Goal: Task Accomplishment & Management: Use online tool/utility

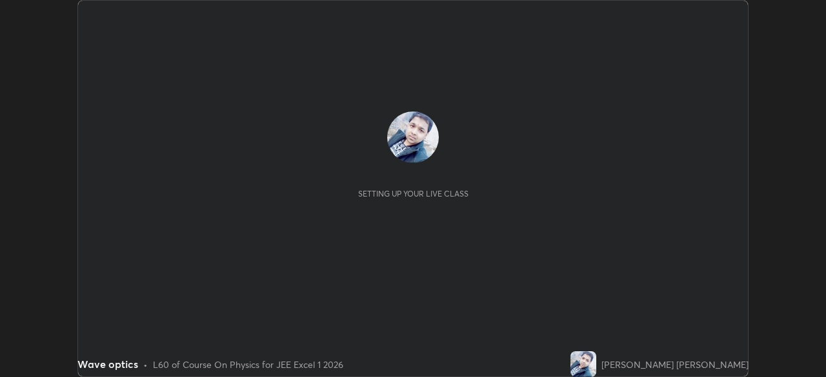
scroll to position [377, 825]
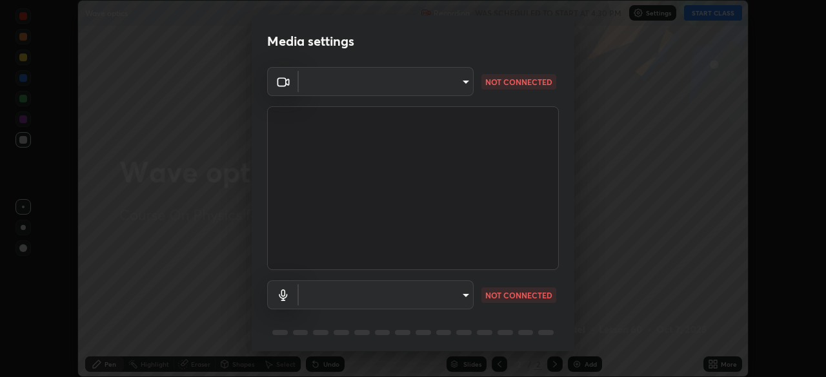
type input "b8f713a0fc2a4668ccd3874ce8ab2703f20e86d9f817921f365c1c4f78ca7a2c"
type input "24ede3dfe1ded7b2d32cf95131c5bd760c6f163e6ca5da13d77e39bc2ccb61ef"
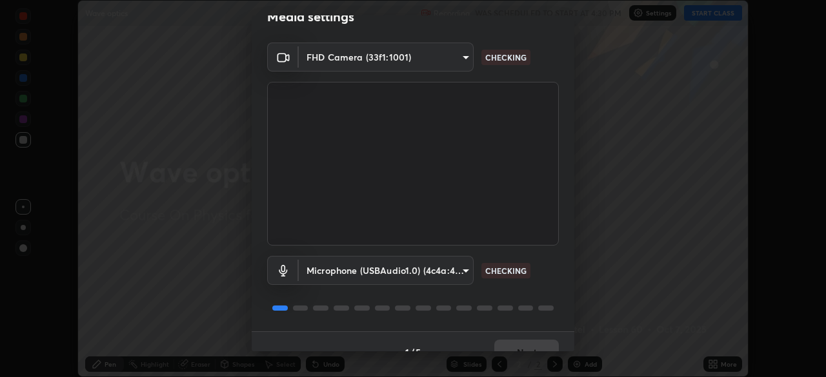
scroll to position [46, 0]
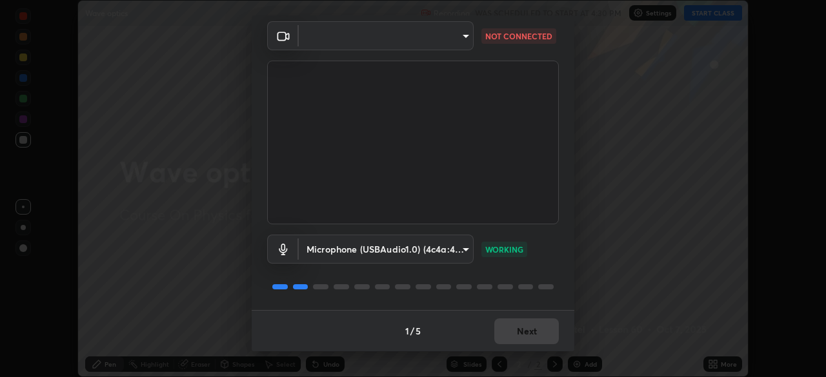
click at [399, 35] on body "Erase all Wave optics Recording WAS SCHEDULED TO START AT 4:30 PM Settings STAR…" at bounding box center [413, 188] width 826 height 377
click at [397, 43] on div at bounding box center [413, 188] width 826 height 377
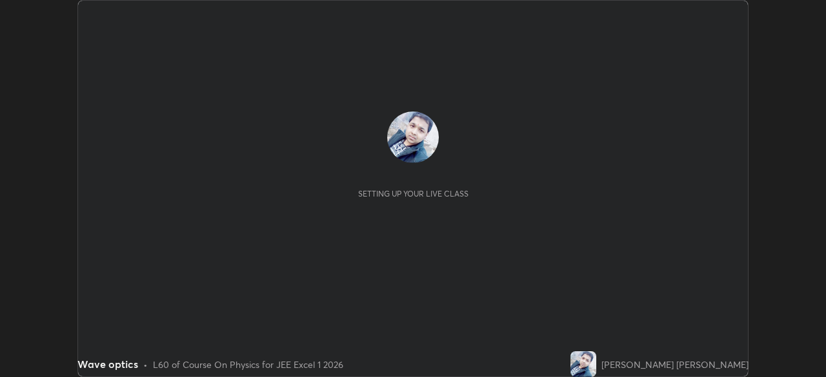
scroll to position [377, 825]
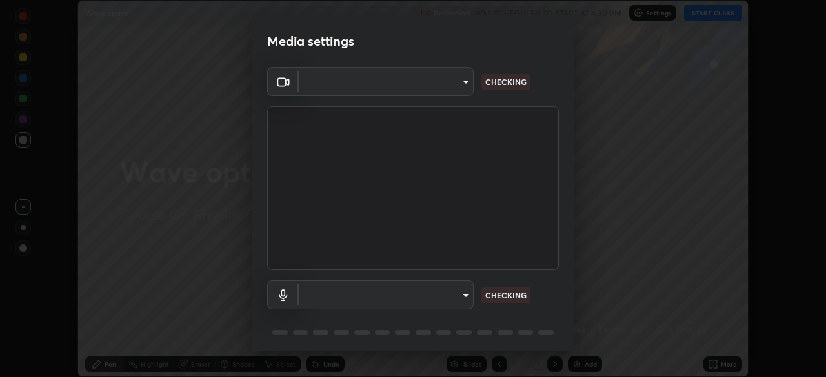
type input "b8f713a0fc2a4668ccd3874ce8ab2703f20e86d9f817921f365c1c4f78ca7a2c"
click at [455, 296] on body "Erase all Wave optics Recording WAS SCHEDULED TO START AT 4:30 PM Settings STAR…" at bounding box center [413, 188] width 826 height 377
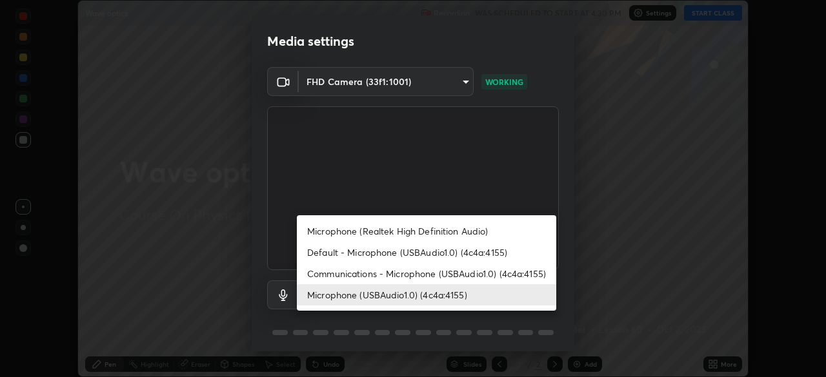
click at [347, 273] on li "Communications - Microphone (USBAudio1.0) (4c4a:4155)" at bounding box center [426, 273] width 259 height 21
type input "communications"
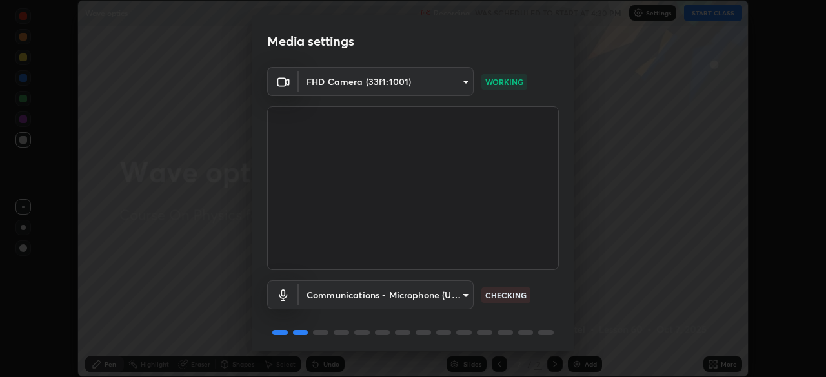
click at [401, 297] on body "Erase all Wave optics Recording WAS SCHEDULED TO START AT 4:30 PM Settings STAR…" at bounding box center [413, 188] width 826 height 377
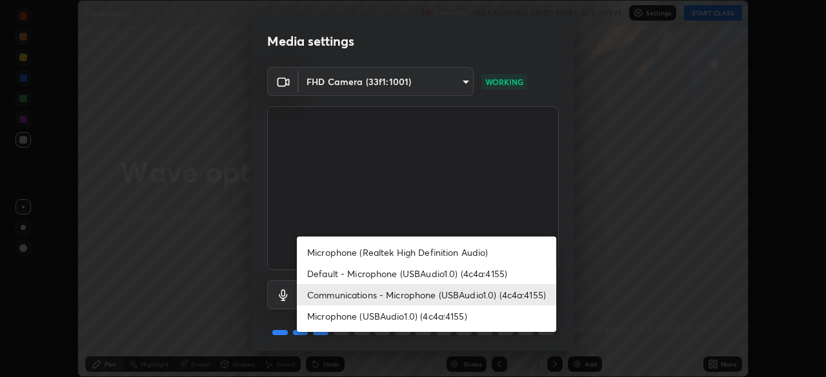
click at [226, 334] on div at bounding box center [413, 188] width 826 height 377
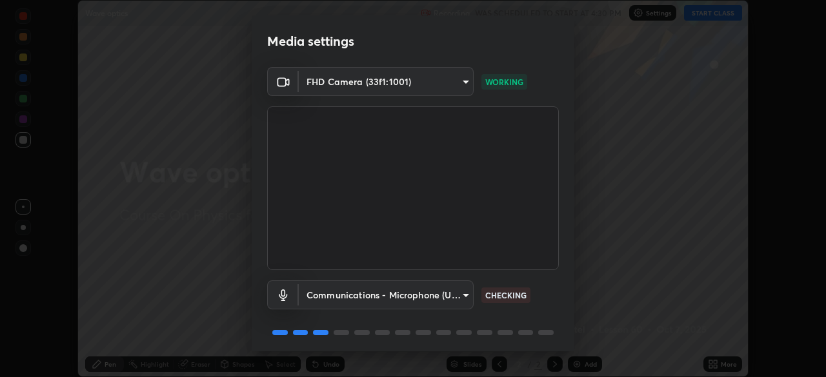
scroll to position [46, 0]
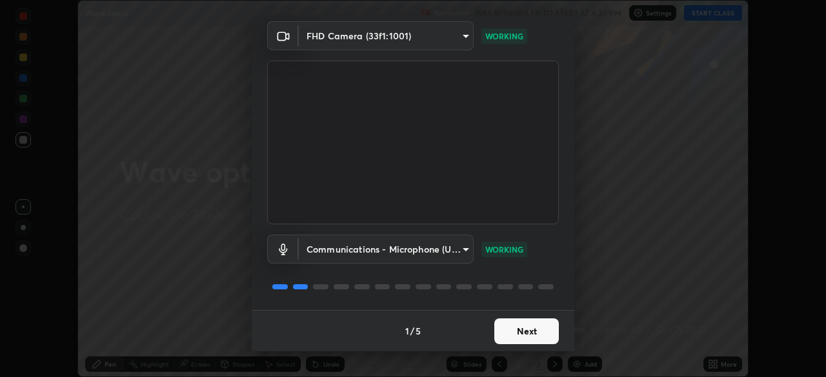
click at [503, 325] on button "Next" at bounding box center [526, 332] width 65 height 26
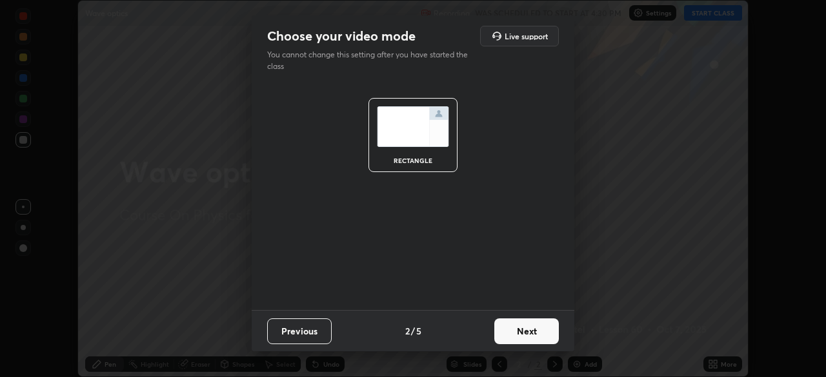
click at [508, 331] on button "Next" at bounding box center [526, 332] width 65 height 26
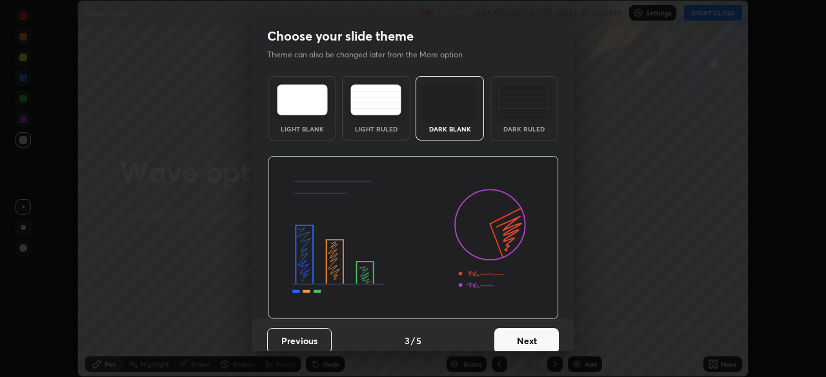
click at [514, 336] on button "Next" at bounding box center [526, 341] width 65 height 26
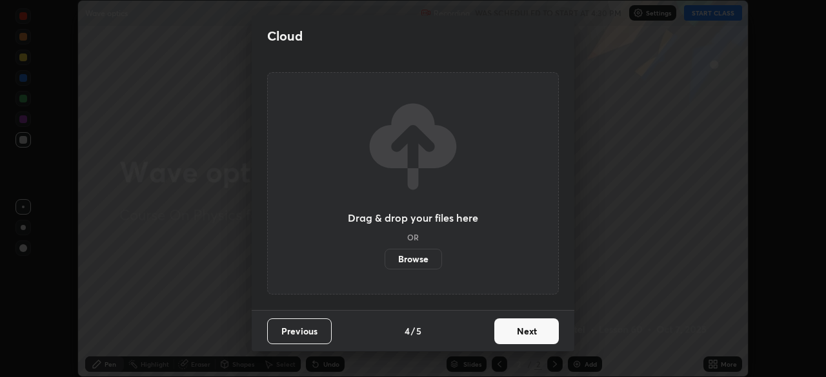
click at [514, 333] on button "Next" at bounding box center [526, 332] width 65 height 26
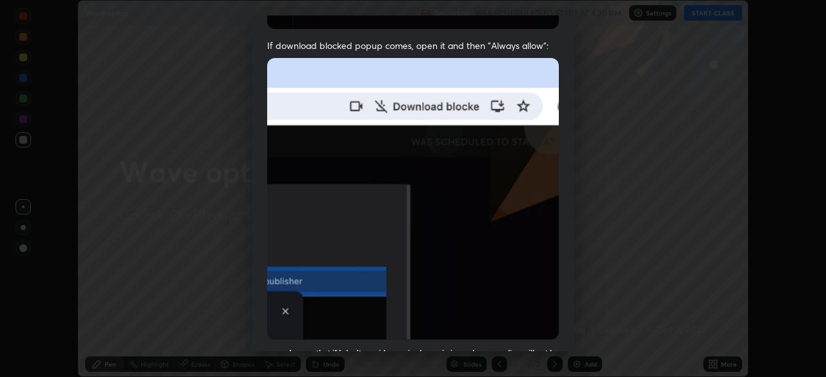
scroll to position [260, 0]
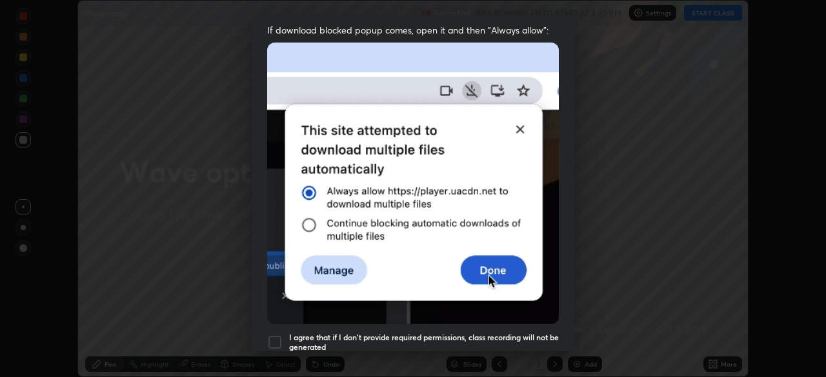
click at [279, 335] on div at bounding box center [274, 342] width 15 height 15
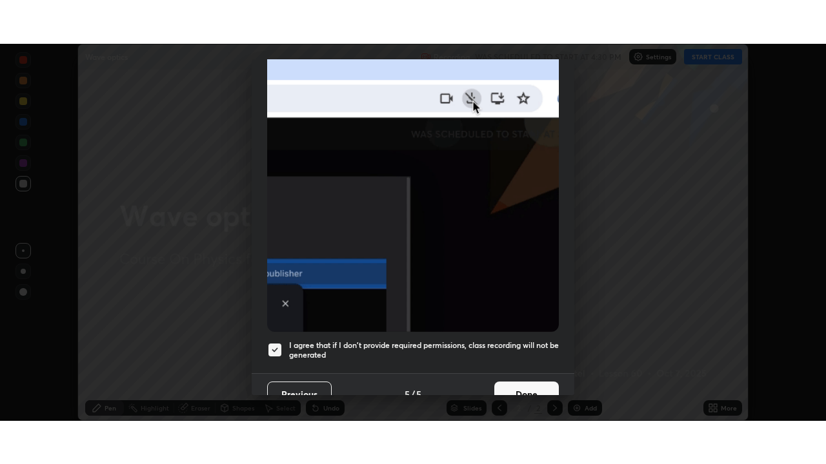
scroll to position [309, 0]
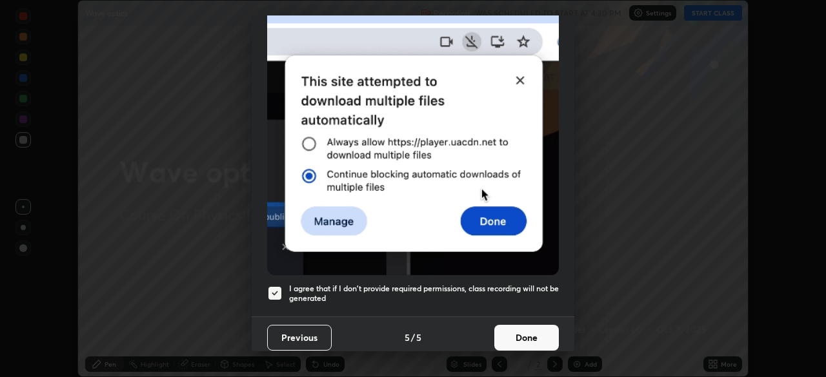
click at [513, 332] on button "Done" at bounding box center [526, 338] width 65 height 26
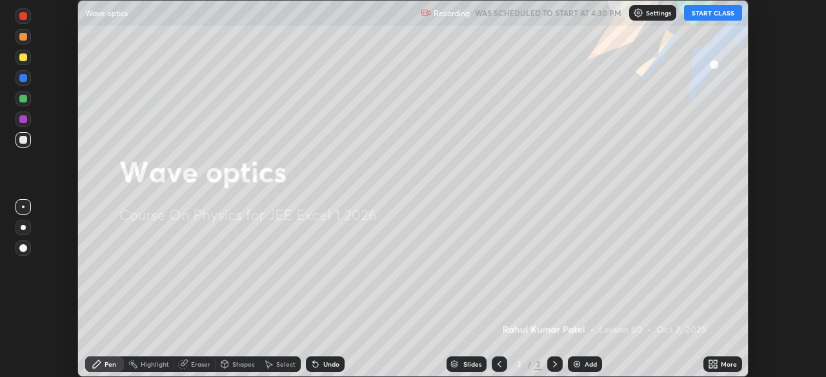
click at [579, 364] on img at bounding box center [577, 364] width 10 height 10
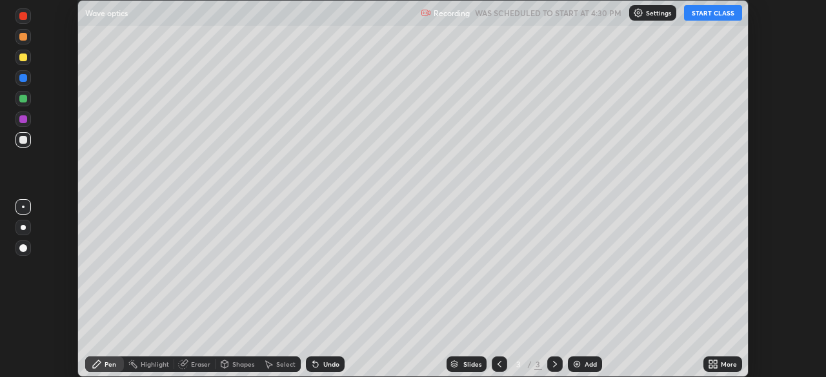
click at [701, 17] on button "START CLASS" at bounding box center [713, 12] width 58 height 15
click at [715, 364] on icon at bounding box center [713, 364] width 10 height 10
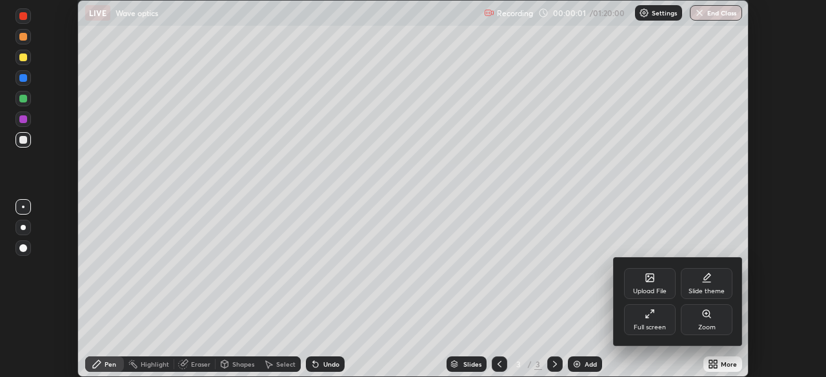
click at [656, 324] on div "Full screen" at bounding box center [650, 327] width 32 height 6
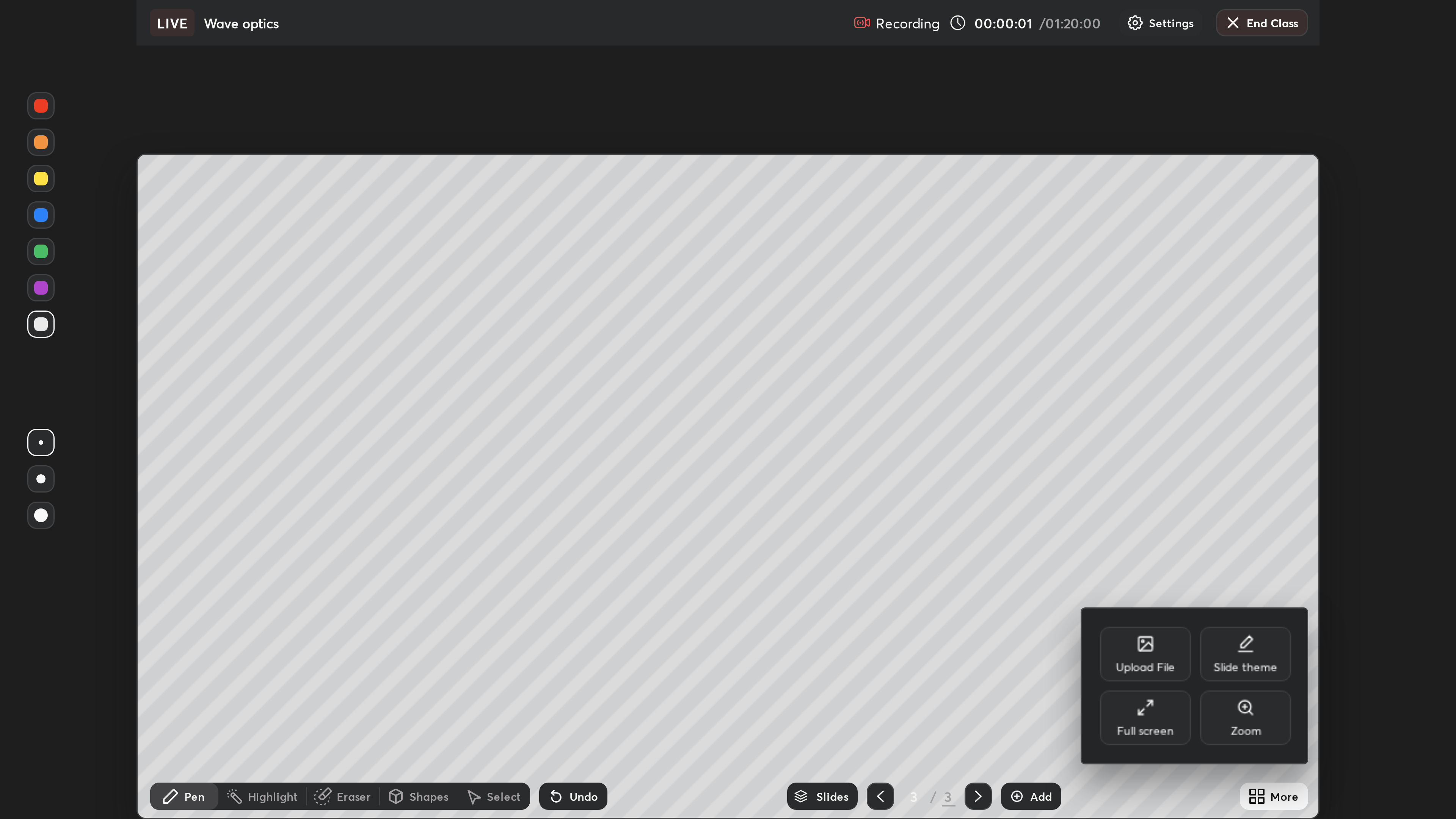
scroll to position [273, 486]
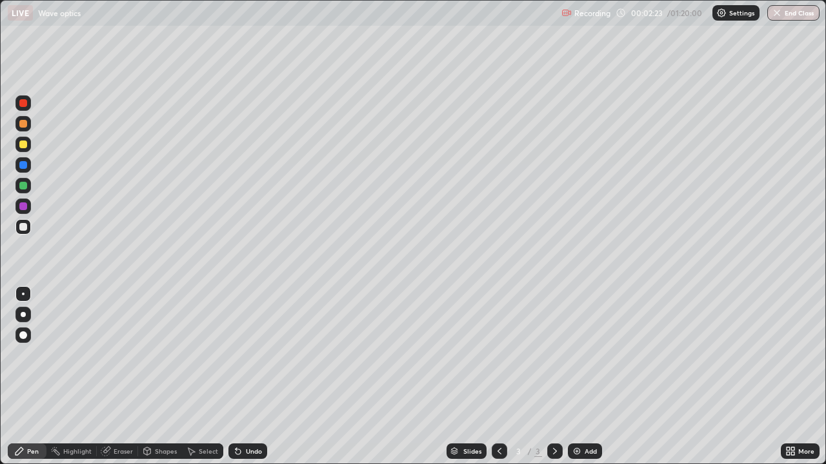
click at [24, 125] on div at bounding box center [23, 124] width 8 height 8
click at [25, 165] on div at bounding box center [23, 165] width 8 height 8
click at [21, 205] on div at bounding box center [23, 207] width 8 height 8
click at [580, 377] on img at bounding box center [577, 451] width 10 height 10
click at [24, 126] on div at bounding box center [23, 124] width 8 height 8
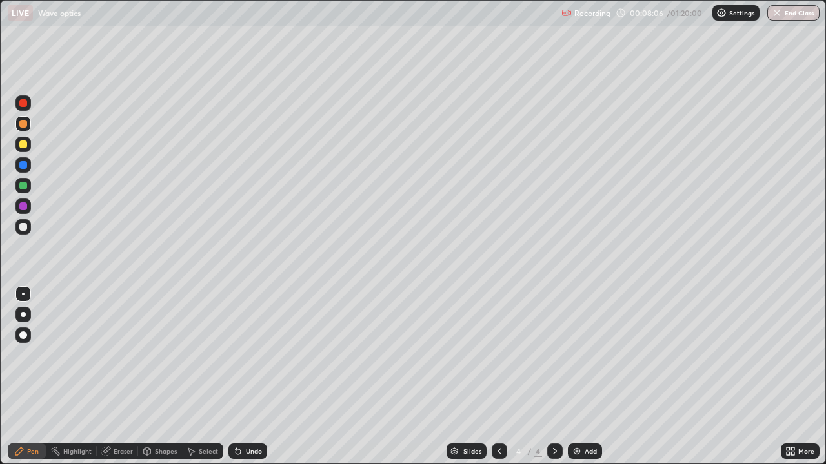
click at [25, 209] on div at bounding box center [23, 207] width 8 height 8
click at [251, 377] on div "Undo" at bounding box center [254, 451] width 16 height 6
click at [249, 377] on div "Undo" at bounding box center [254, 451] width 16 height 6
click at [23, 226] on div at bounding box center [23, 227] width 8 height 8
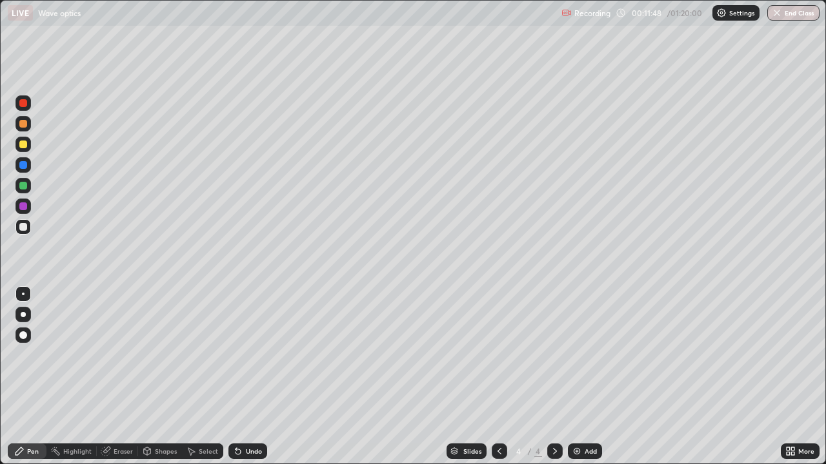
click at [585, 377] on div "Add" at bounding box center [585, 451] width 34 height 15
click at [23, 128] on div at bounding box center [22, 123] width 15 height 15
click at [250, 377] on div "Undo" at bounding box center [254, 451] width 16 height 6
click at [251, 377] on div "Undo" at bounding box center [254, 451] width 16 height 6
click at [248, 377] on div "Undo" at bounding box center [254, 451] width 16 height 6
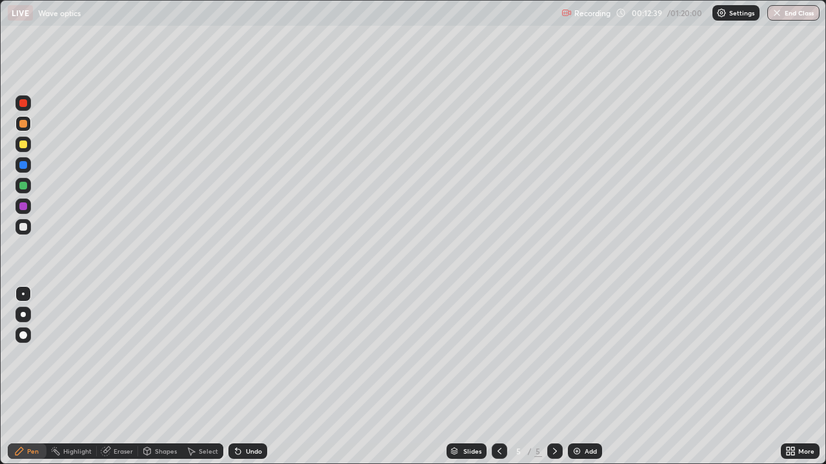
click at [248, 377] on div "Undo" at bounding box center [254, 451] width 16 height 6
click at [241, 377] on div "Undo" at bounding box center [247, 451] width 39 height 15
click at [242, 377] on div "Undo" at bounding box center [247, 451] width 39 height 15
click at [246, 377] on div "Undo" at bounding box center [254, 451] width 16 height 6
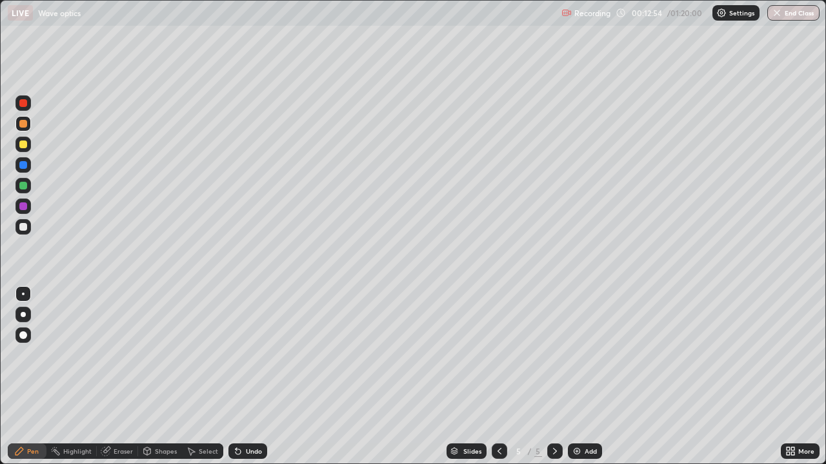
click at [248, 377] on div "Undo" at bounding box center [254, 451] width 16 height 6
click at [251, 377] on div "Undo" at bounding box center [254, 451] width 16 height 6
click at [250, 377] on div "Undo" at bounding box center [254, 451] width 16 height 6
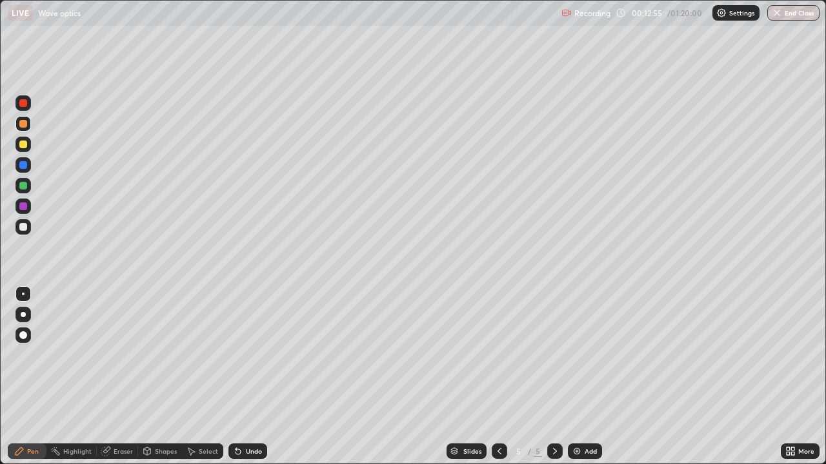
click at [250, 377] on div "Undo" at bounding box center [254, 451] width 16 height 6
click at [243, 377] on div "Undo" at bounding box center [247, 451] width 39 height 15
click at [252, 377] on div "Undo" at bounding box center [254, 451] width 16 height 6
click at [250, 377] on div "Undo" at bounding box center [254, 451] width 16 height 6
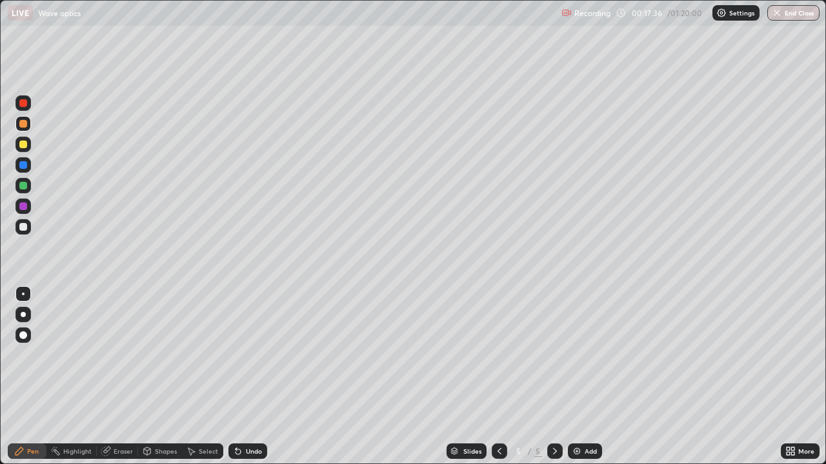
click at [246, 377] on div "Undo" at bounding box center [247, 451] width 39 height 15
click at [580, 377] on img at bounding box center [577, 451] width 10 height 10
click at [151, 377] on icon at bounding box center [147, 451] width 10 height 10
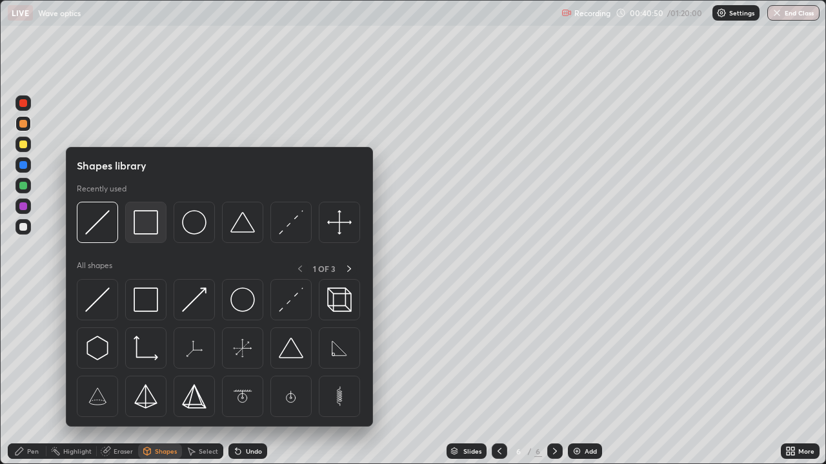
click at [150, 227] on img at bounding box center [146, 222] width 25 height 25
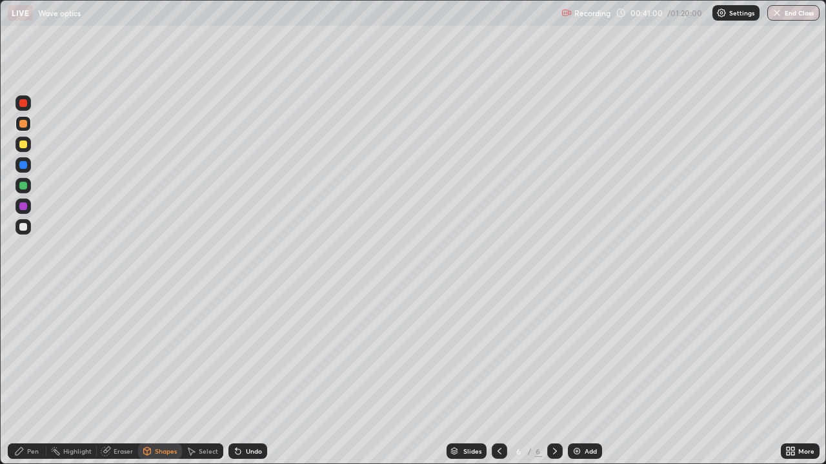
click at [28, 377] on div "Pen" at bounding box center [33, 451] width 12 height 6
click at [23, 145] on div at bounding box center [23, 145] width 8 height 8
click at [25, 168] on div at bounding box center [23, 165] width 8 height 8
click at [252, 377] on div "Undo" at bounding box center [254, 451] width 16 height 6
click at [21, 205] on div at bounding box center [23, 207] width 8 height 8
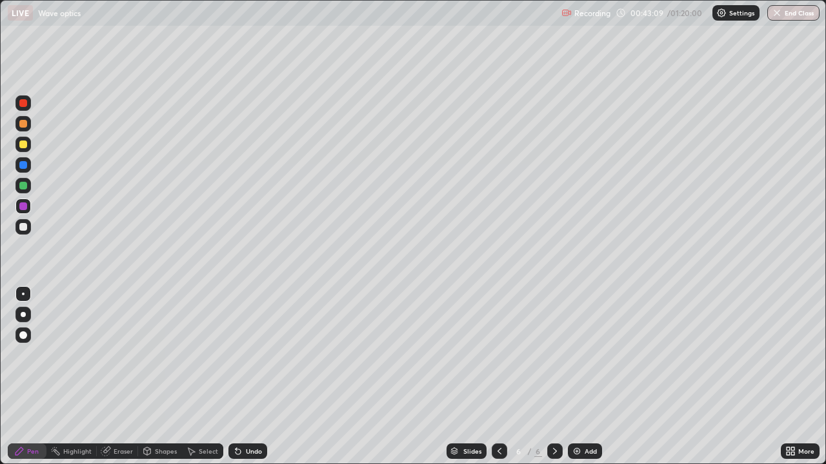
click at [126, 377] on div "Eraser" at bounding box center [123, 451] width 19 height 6
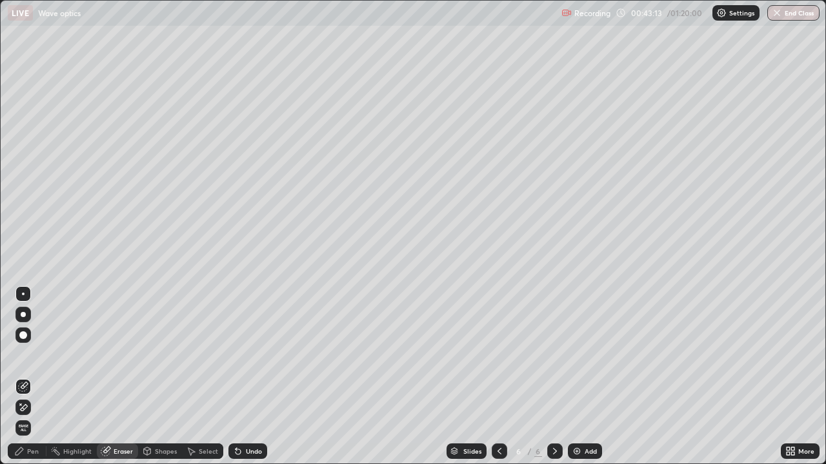
click at [37, 377] on div "Pen" at bounding box center [33, 451] width 12 height 6
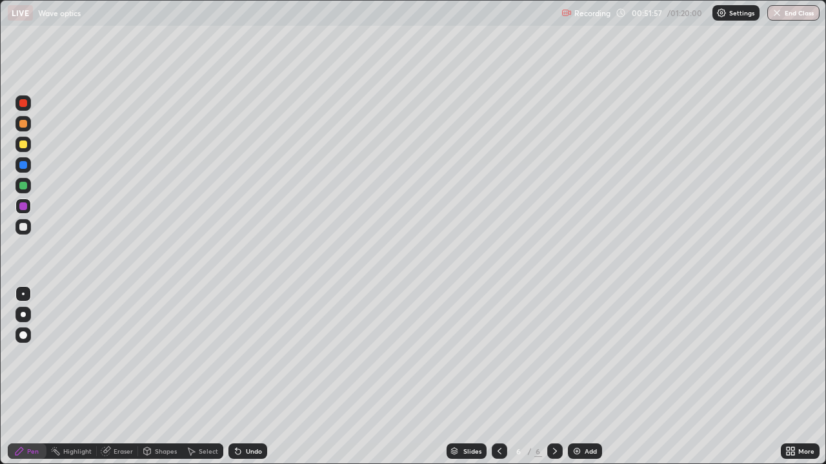
click at [577, 377] on img at bounding box center [577, 451] width 10 height 10
click at [156, 377] on div "Shapes" at bounding box center [166, 451] width 22 height 6
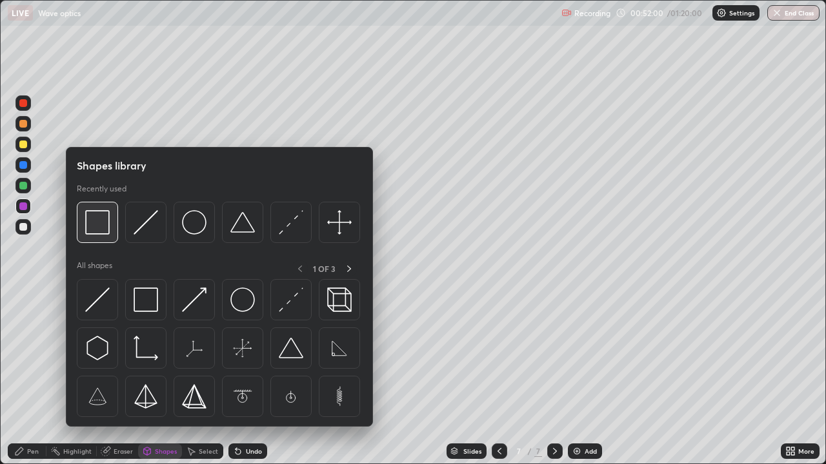
click at [107, 230] on img at bounding box center [97, 222] width 25 height 25
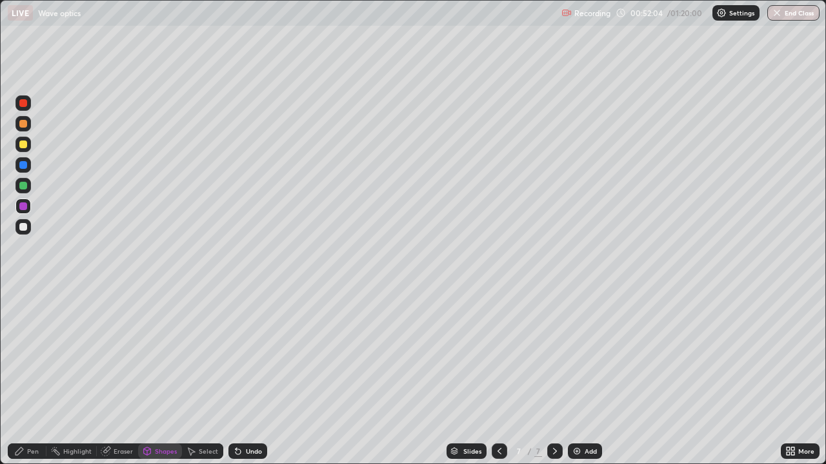
click at [30, 377] on div "Pen" at bounding box center [33, 451] width 12 height 6
click at [23, 166] on div at bounding box center [23, 165] width 8 height 8
click at [123, 377] on div "Eraser" at bounding box center [123, 451] width 19 height 6
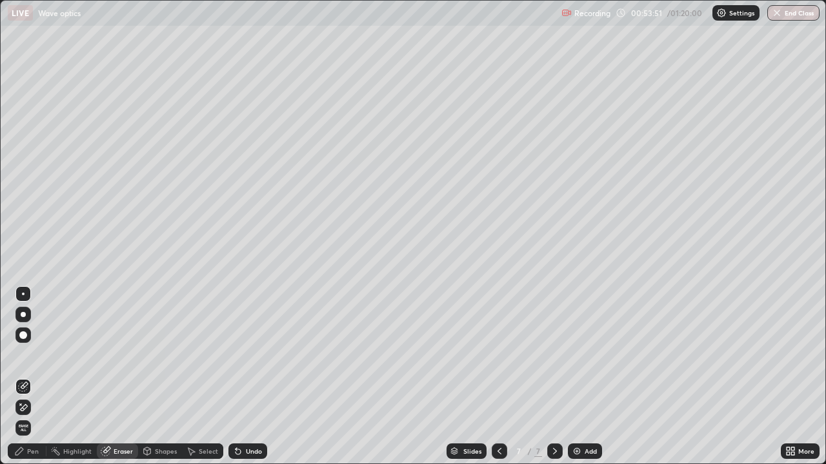
click at [33, 377] on div "Pen" at bounding box center [33, 451] width 12 height 6
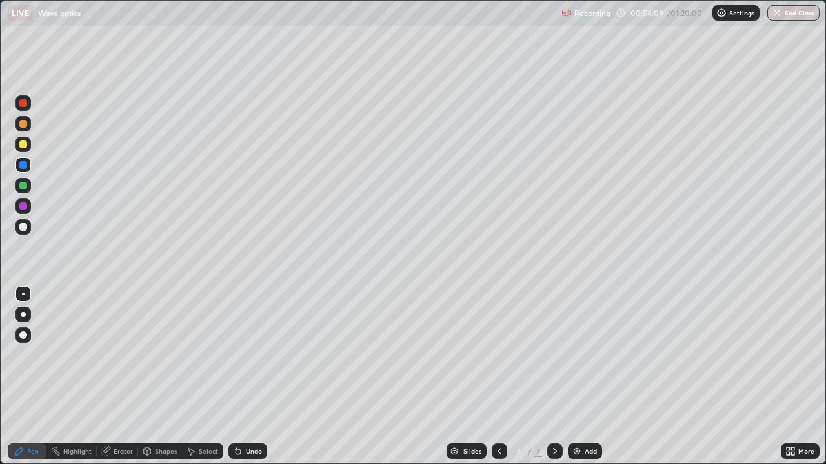
click at [24, 206] on div at bounding box center [23, 207] width 8 height 8
click at [498, 377] on icon at bounding box center [499, 451] width 10 height 10
click at [124, 377] on div "Eraser" at bounding box center [123, 451] width 19 height 6
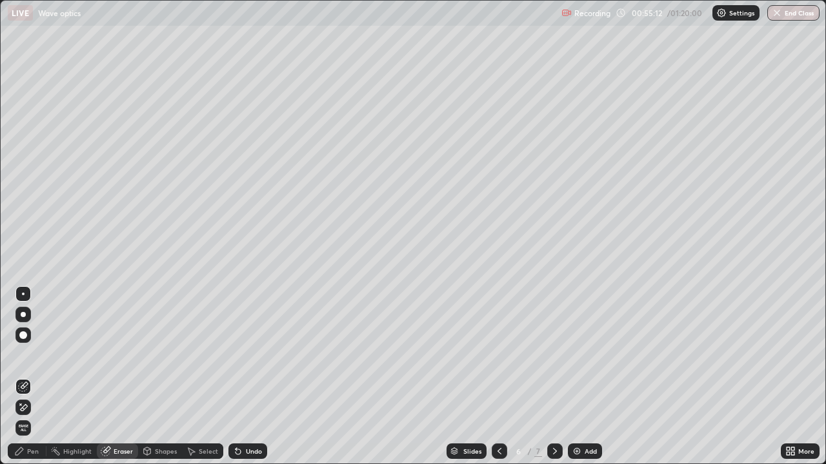
click at [33, 377] on div "Pen" at bounding box center [33, 451] width 12 height 6
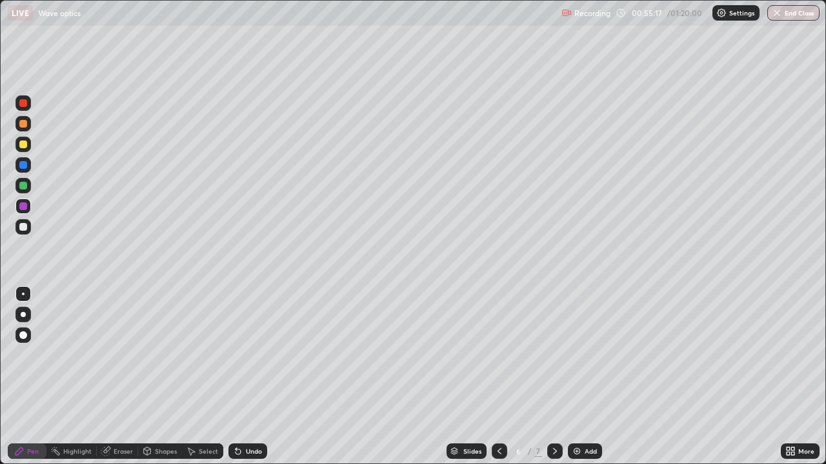
click at [118, 377] on div "Eraser" at bounding box center [123, 451] width 19 height 6
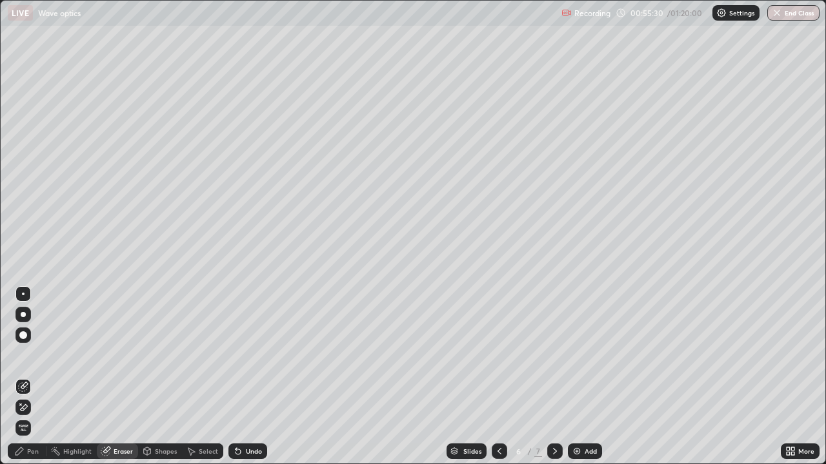
click at [38, 377] on div "Pen" at bounding box center [33, 451] width 12 height 6
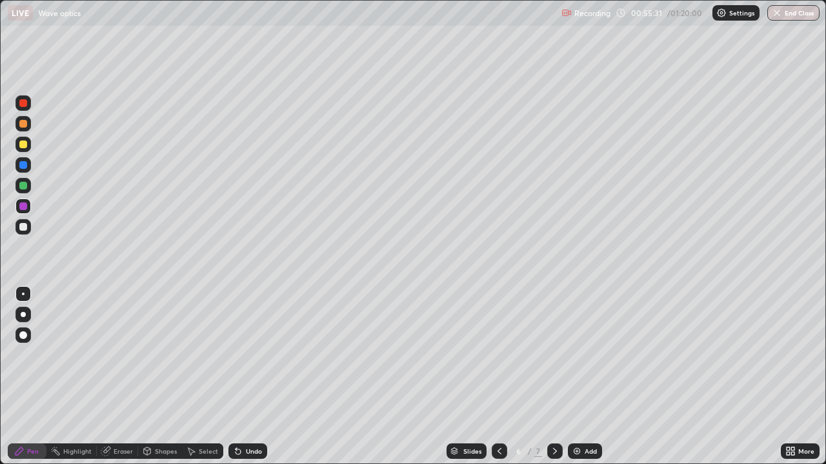
click at [24, 168] on div at bounding box center [23, 165] width 8 height 8
click at [25, 226] on div at bounding box center [23, 227] width 8 height 8
click at [246, 377] on div "Undo" at bounding box center [254, 451] width 16 height 6
click at [248, 377] on div "Undo" at bounding box center [254, 451] width 16 height 6
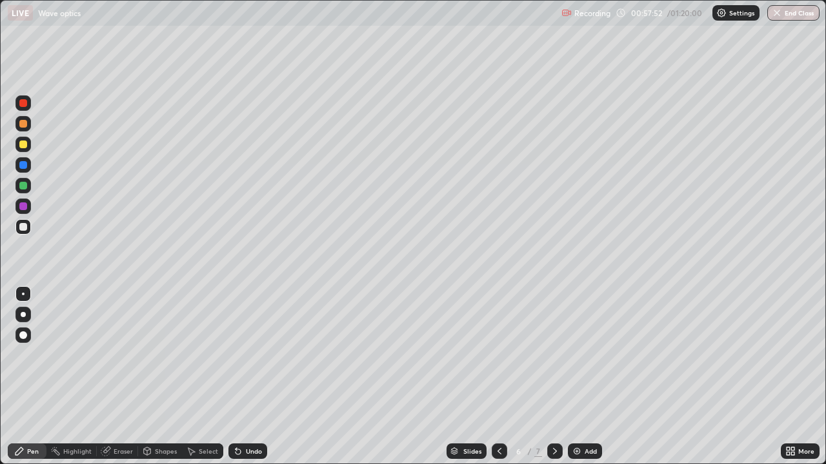
click at [248, 377] on div "Undo" at bounding box center [254, 451] width 16 height 6
click at [250, 377] on div "Undo" at bounding box center [254, 451] width 16 height 6
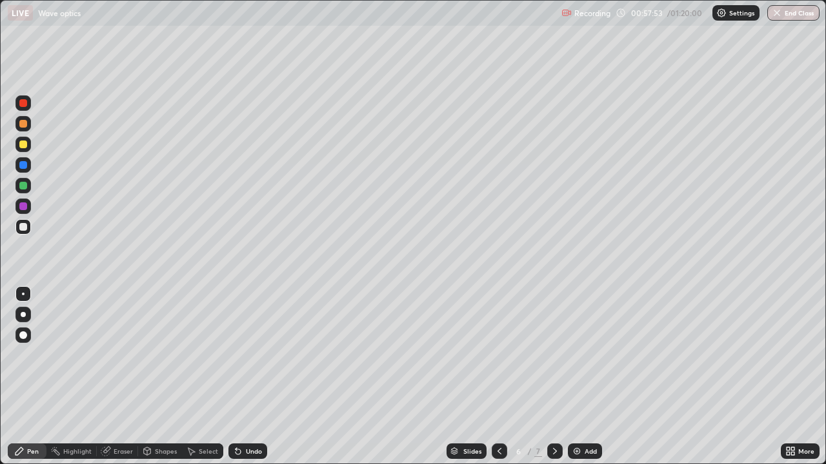
click at [249, 377] on div "Undo" at bounding box center [254, 451] width 16 height 6
click at [248, 377] on div "Undo" at bounding box center [254, 451] width 16 height 6
click at [249, 377] on div "Undo" at bounding box center [254, 451] width 16 height 6
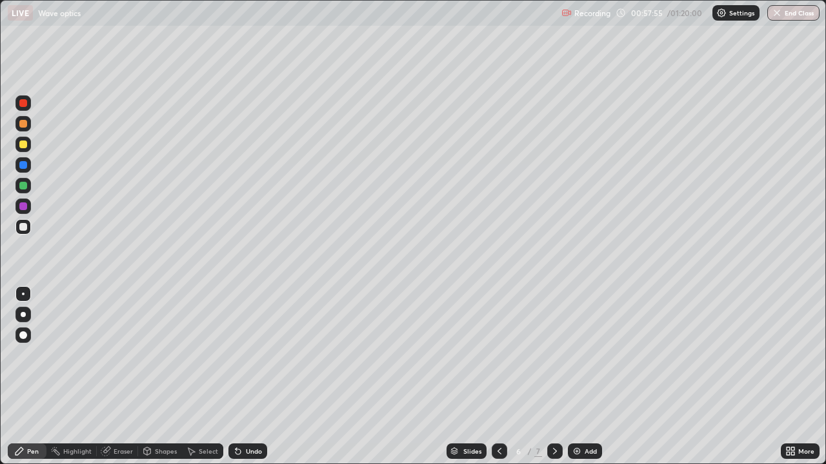
click at [250, 377] on div "Undo" at bounding box center [254, 451] width 16 height 6
click at [235, 377] on div "Undo" at bounding box center [247, 451] width 39 height 15
click at [239, 377] on div "Undo" at bounding box center [247, 451] width 39 height 15
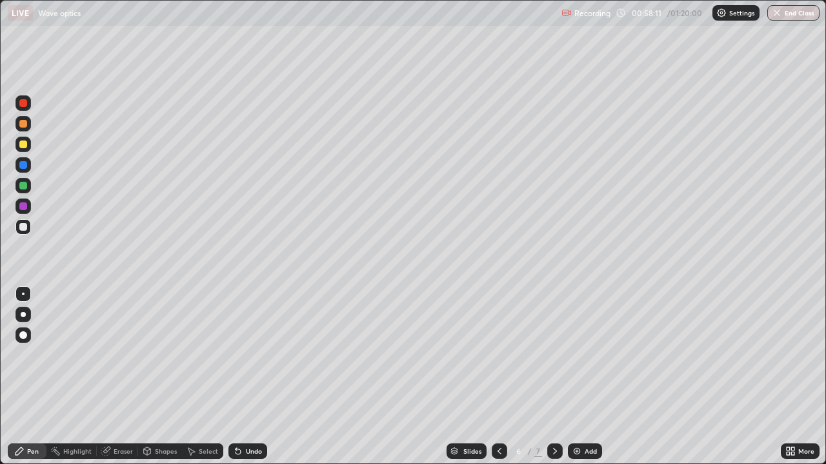
click at [241, 377] on div "Undo" at bounding box center [247, 451] width 39 height 15
click at [240, 377] on div "Undo" at bounding box center [247, 451] width 39 height 15
click at [242, 377] on div "Undo" at bounding box center [247, 451] width 39 height 15
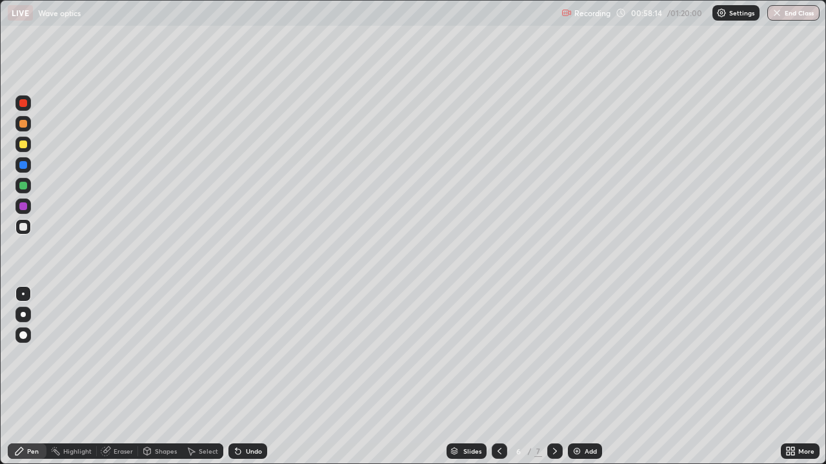
click at [241, 377] on div "Undo" at bounding box center [247, 451] width 39 height 15
click at [242, 377] on div "Undo" at bounding box center [247, 451] width 39 height 15
click at [241, 377] on icon at bounding box center [238, 451] width 10 height 10
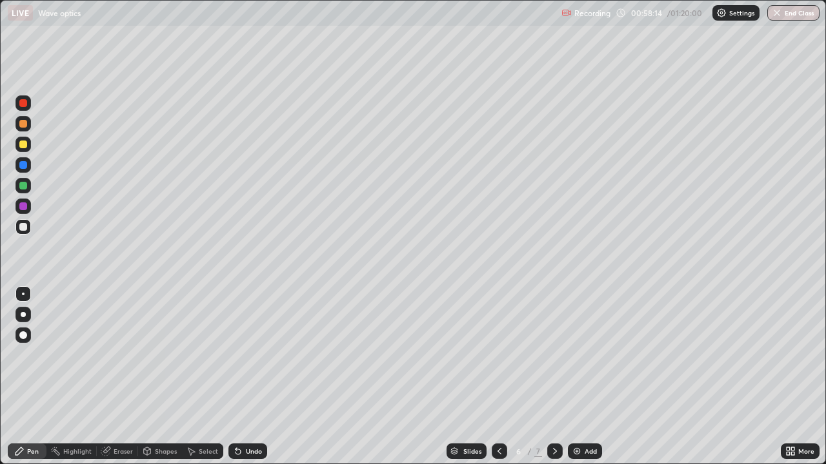
click at [241, 377] on icon at bounding box center [238, 451] width 10 height 10
click at [240, 377] on div "Undo" at bounding box center [247, 451] width 39 height 15
click at [236, 377] on icon at bounding box center [237, 452] width 5 height 5
click at [242, 377] on div "Undo" at bounding box center [247, 451] width 39 height 15
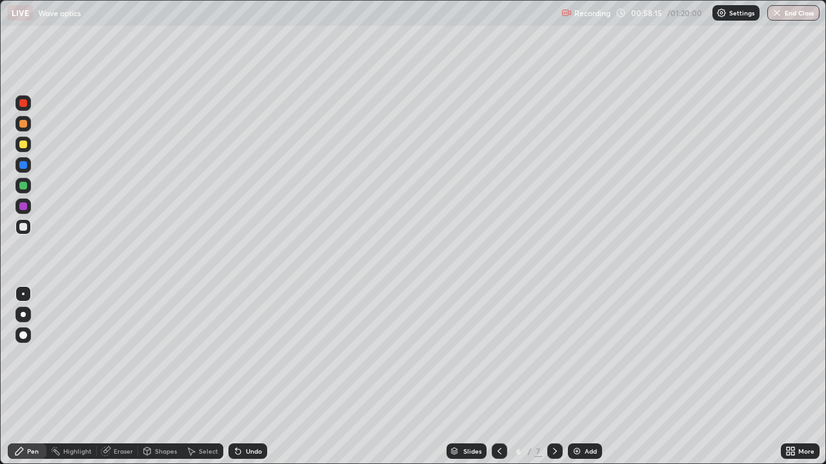
click at [243, 377] on div "Undo" at bounding box center [247, 451] width 39 height 15
click at [237, 377] on icon at bounding box center [237, 452] width 5 height 5
click at [236, 377] on icon at bounding box center [237, 452] width 5 height 5
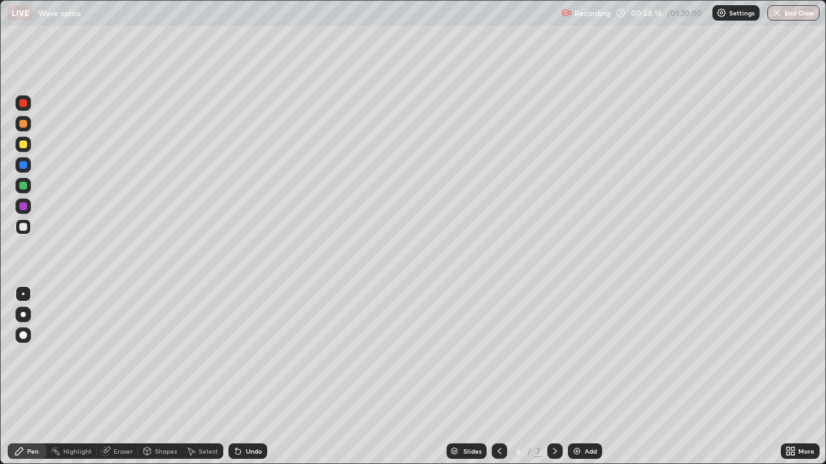
click at [236, 377] on icon at bounding box center [237, 452] width 5 height 5
click at [243, 377] on div "Undo" at bounding box center [247, 451] width 39 height 15
click at [242, 377] on div "Undo" at bounding box center [247, 451] width 39 height 15
click at [246, 377] on div "Undo" at bounding box center [254, 451] width 16 height 6
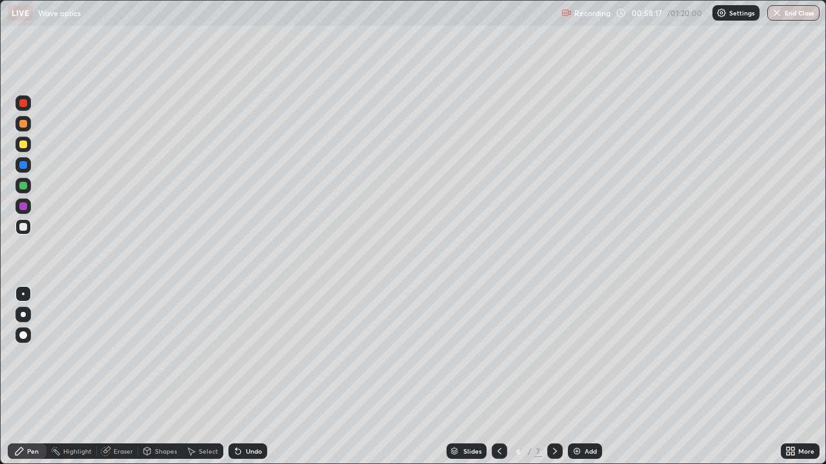
click at [243, 377] on div "Undo" at bounding box center [247, 451] width 39 height 15
click at [246, 377] on div "Undo" at bounding box center [254, 451] width 16 height 6
click at [24, 206] on div at bounding box center [23, 207] width 8 height 8
click at [115, 377] on div "Eraser" at bounding box center [123, 451] width 19 height 6
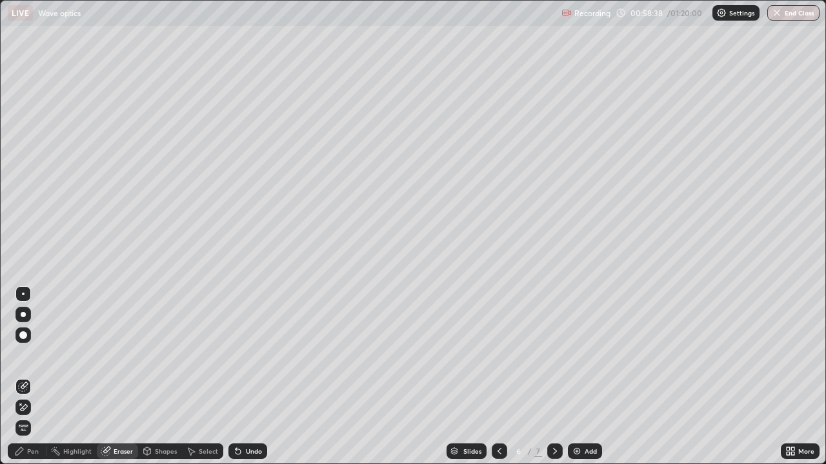
click at [23, 377] on icon at bounding box center [19, 452] width 8 height 8
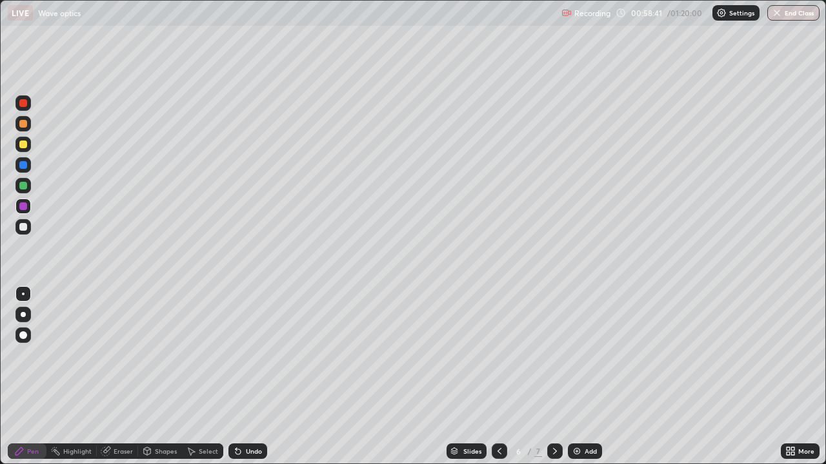
click at [24, 168] on div at bounding box center [23, 165] width 8 height 8
click at [24, 190] on div at bounding box center [22, 185] width 15 height 15
click at [257, 377] on div "Undo" at bounding box center [254, 451] width 16 height 6
click at [122, 377] on div "Eraser" at bounding box center [123, 451] width 19 height 6
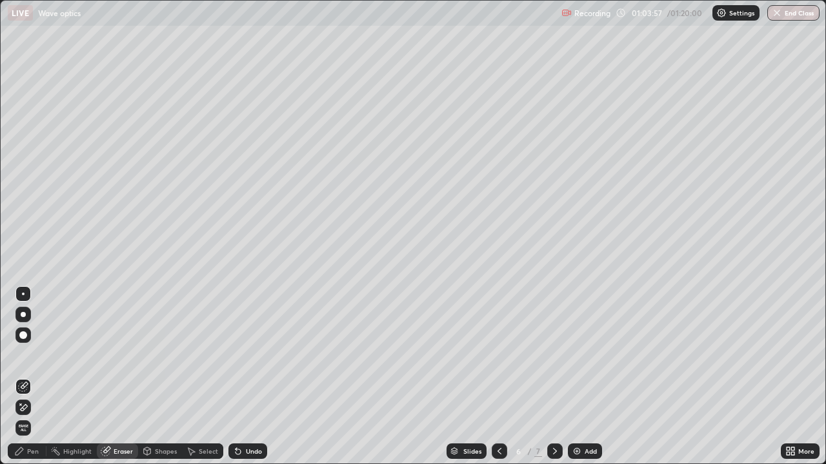
click at [250, 377] on div "Undo" at bounding box center [254, 451] width 16 height 6
click at [23, 377] on icon at bounding box center [19, 451] width 10 height 10
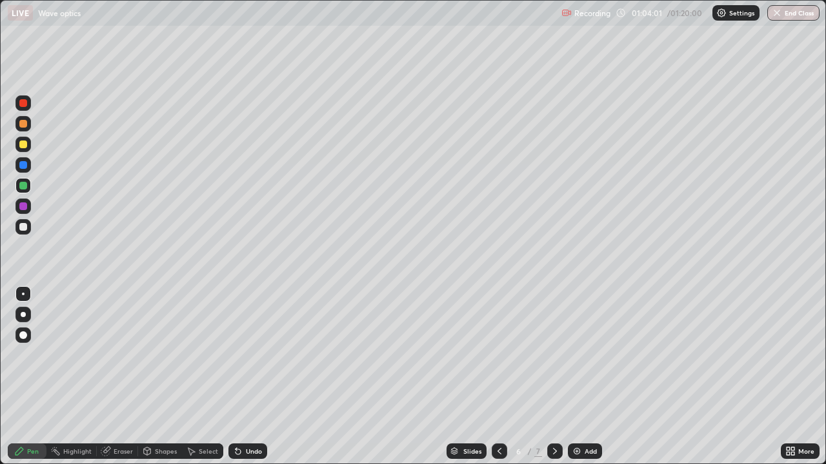
click at [22, 168] on div at bounding box center [23, 165] width 8 height 8
click at [24, 105] on div at bounding box center [23, 103] width 8 height 8
click at [24, 232] on div at bounding box center [22, 226] width 15 height 15
click at [783, 17] on button "End Class" at bounding box center [793, 12] width 52 height 15
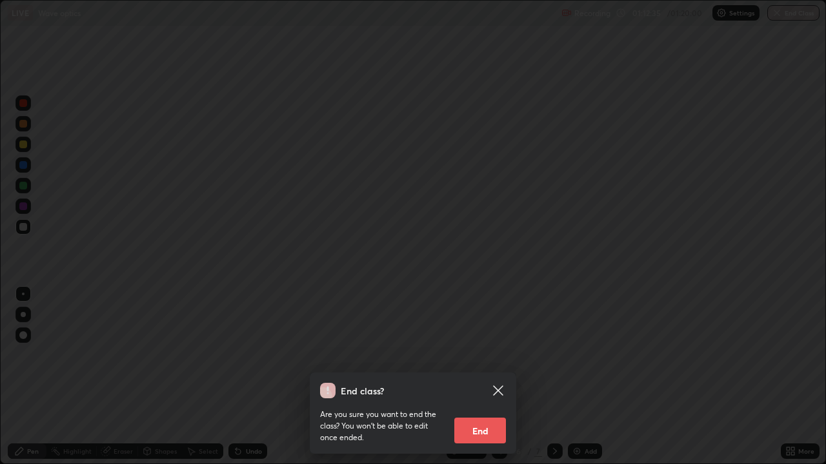
click at [477, 377] on button "End" at bounding box center [480, 431] width 52 height 26
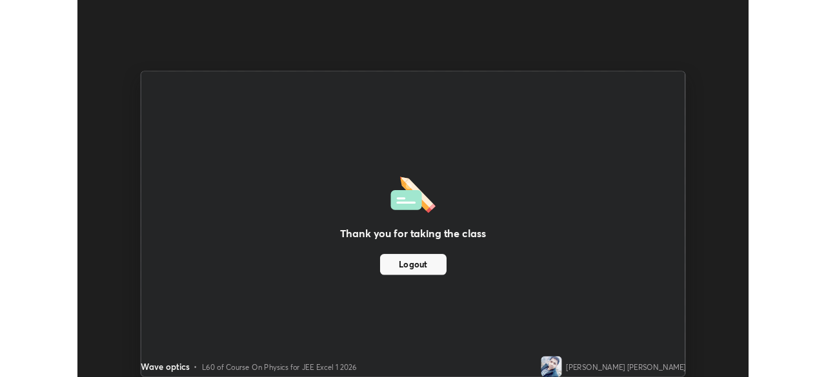
scroll to position [64135, 63687]
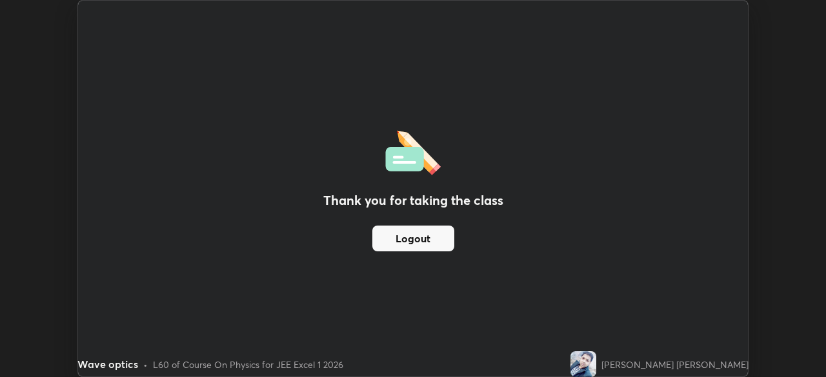
click at [421, 239] on button "Logout" at bounding box center [413, 239] width 82 height 26
click at [419, 241] on button "Logout" at bounding box center [413, 239] width 82 height 26
click at [424, 241] on button "Logout" at bounding box center [413, 239] width 82 height 26
click at [428, 235] on button "Logout" at bounding box center [413, 239] width 82 height 26
click at [419, 243] on button "Logout" at bounding box center [413, 239] width 82 height 26
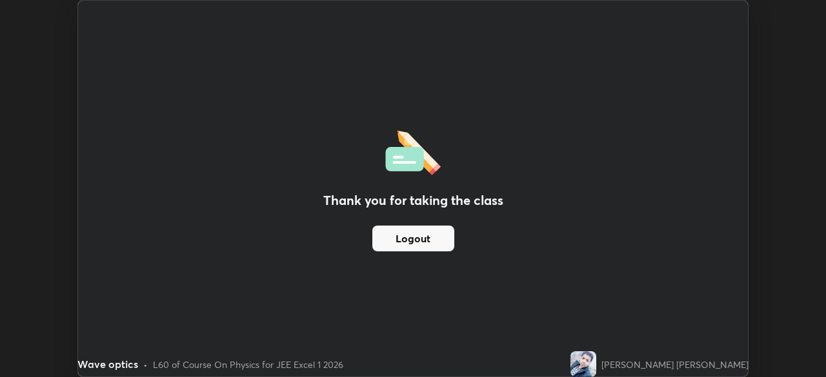
click at [420, 241] on button "Logout" at bounding box center [413, 239] width 82 height 26
click at [423, 243] on button "Logout" at bounding box center [413, 239] width 82 height 26
click at [421, 246] on button "Logout" at bounding box center [413, 239] width 82 height 26
click at [423, 243] on button "Logout" at bounding box center [413, 239] width 82 height 26
click at [425, 241] on button "Logout" at bounding box center [413, 239] width 82 height 26
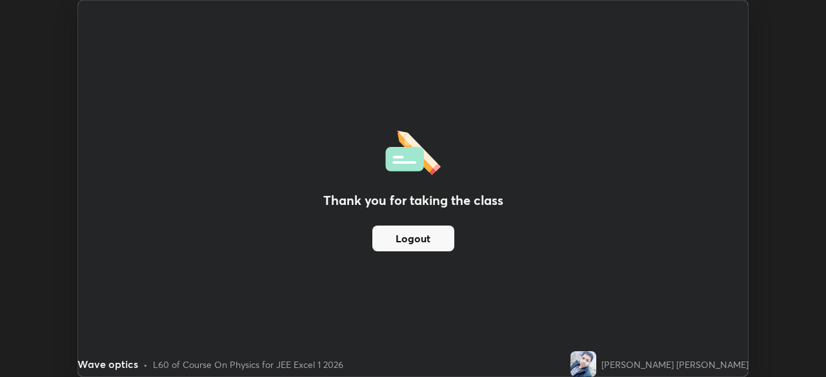
click at [429, 236] on button "Logout" at bounding box center [413, 239] width 82 height 26
